Goal: Information Seeking & Learning: Check status

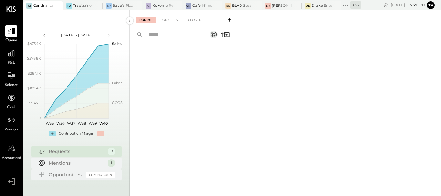
click at [59, 7] on icon at bounding box center [57, 6] width 8 height 8
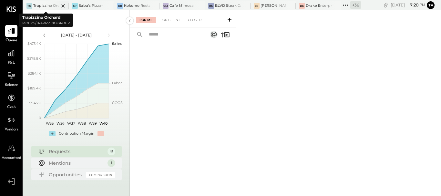
click at [64, 6] on icon at bounding box center [63, 6] width 8 height 8
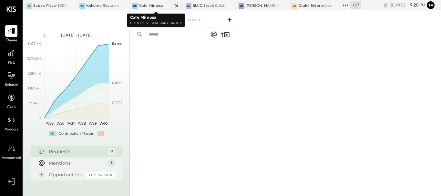
click at [179, 5] on icon at bounding box center [177, 6] width 8 height 8
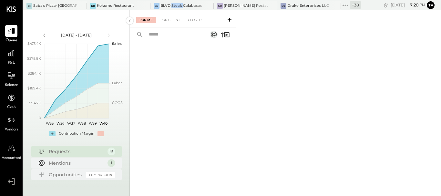
click at [179, 5] on div "BLVD Steak Calabasas" at bounding box center [182, 5] width 42 height 5
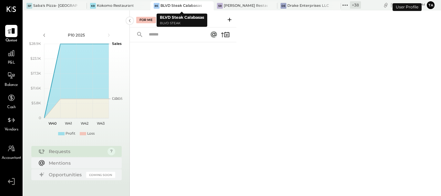
click at [208, 6] on icon at bounding box center [208, 5] width 3 height 3
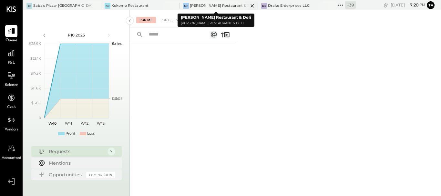
click at [248, 6] on icon at bounding box center [252, 6] width 8 height 8
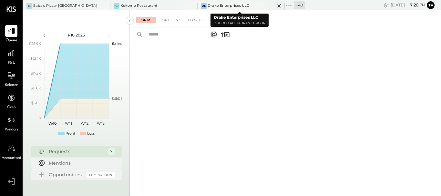
click at [275, 6] on icon at bounding box center [279, 6] width 8 height 8
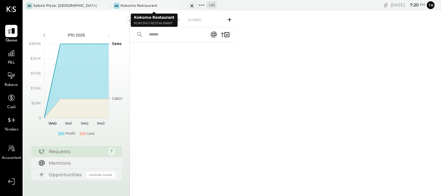
click at [194, 5] on icon at bounding box center [192, 6] width 8 height 8
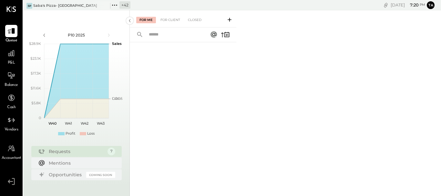
click at [116, 5] on icon at bounding box center [114, 5] width 8 height 8
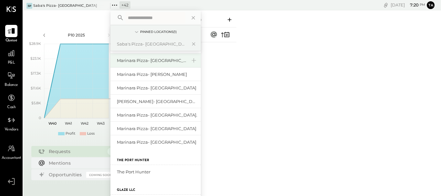
scroll to position [244, 0]
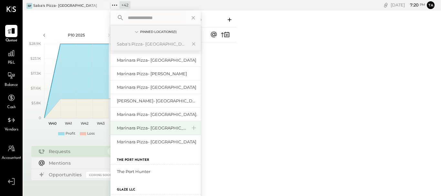
click at [166, 130] on div "Marinara Pizza- [GEOGRAPHIC_DATA]" at bounding box center [152, 128] width 70 height 6
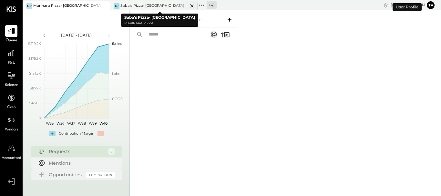
click at [192, 5] on icon at bounding box center [191, 5] width 3 height 3
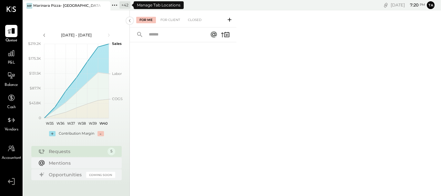
click at [117, 5] on icon at bounding box center [114, 5] width 8 height 8
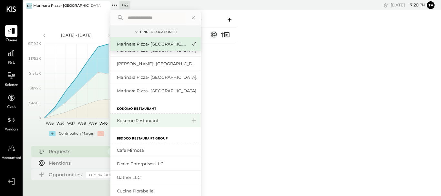
scroll to position [104, 0]
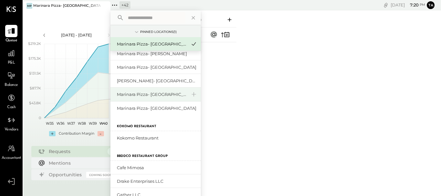
click at [161, 99] on div "Marinara Pizza- [GEOGRAPHIC_DATA]." at bounding box center [155, 95] width 90 height 14
click at [146, 94] on div "Marinara Pizza- [GEOGRAPHIC_DATA]." at bounding box center [152, 94] width 70 height 6
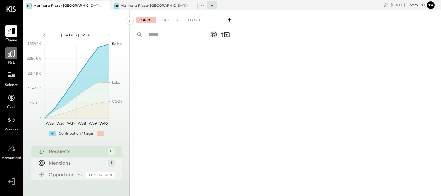
click at [13, 53] on icon at bounding box center [11, 53] width 6 height 6
